Goal: Navigation & Orientation: Find specific page/section

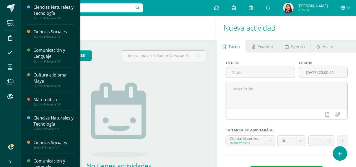
click at [12, 65] on icon at bounding box center [10, 67] width 5 height 5
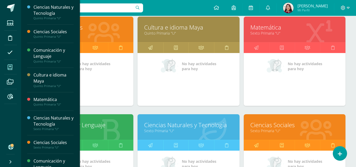
scroll to position [181, 0]
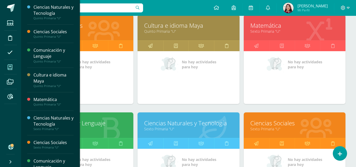
click at [261, 31] on link "Sexto Primaria "U"" at bounding box center [295, 31] width 89 height 5
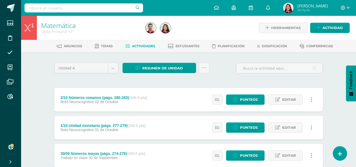
click at [184, 40] on div "Anuncios Temas Actividades Estudiantes Planificación Dosificación Conferencias" at bounding box center [195, 46] width 348 height 12
click at [184, 42] on link "Estudiantes" at bounding box center [184, 46] width 32 height 8
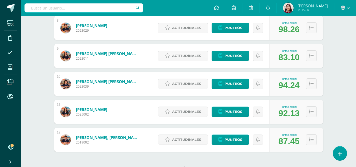
scroll to position [295, 0]
